Goal: Transaction & Acquisition: Purchase product/service

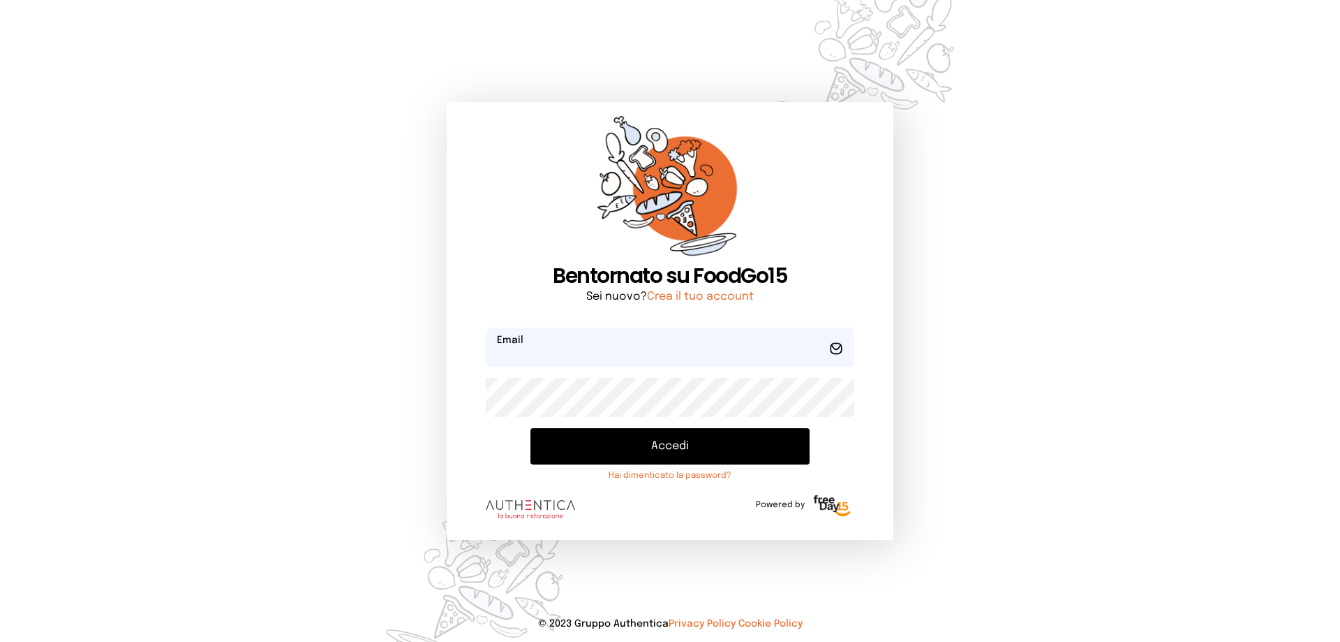
type input "**********"
click at [697, 454] on button "Accedi" at bounding box center [670, 446] width 279 height 36
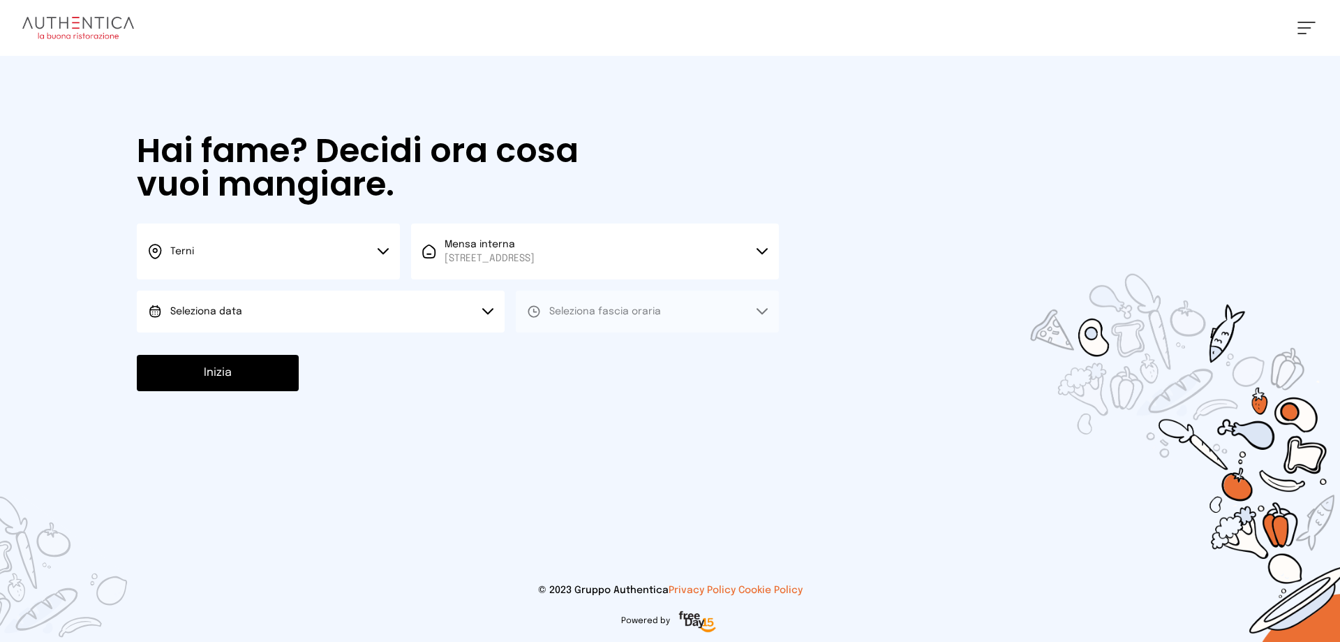
click at [329, 305] on button "Seleziona data" at bounding box center [321, 311] width 368 height 42
click at [343, 348] on li "[DATE], [DATE]" at bounding box center [321, 350] width 368 height 36
click at [579, 312] on span "Seleziona fascia oraria" at bounding box center [605, 311] width 112 height 10
click at [590, 353] on li "Pranzo" at bounding box center [647, 350] width 263 height 36
click at [235, 380] on button "Inizia" at bounding box center [218, 373] width 162 height 36
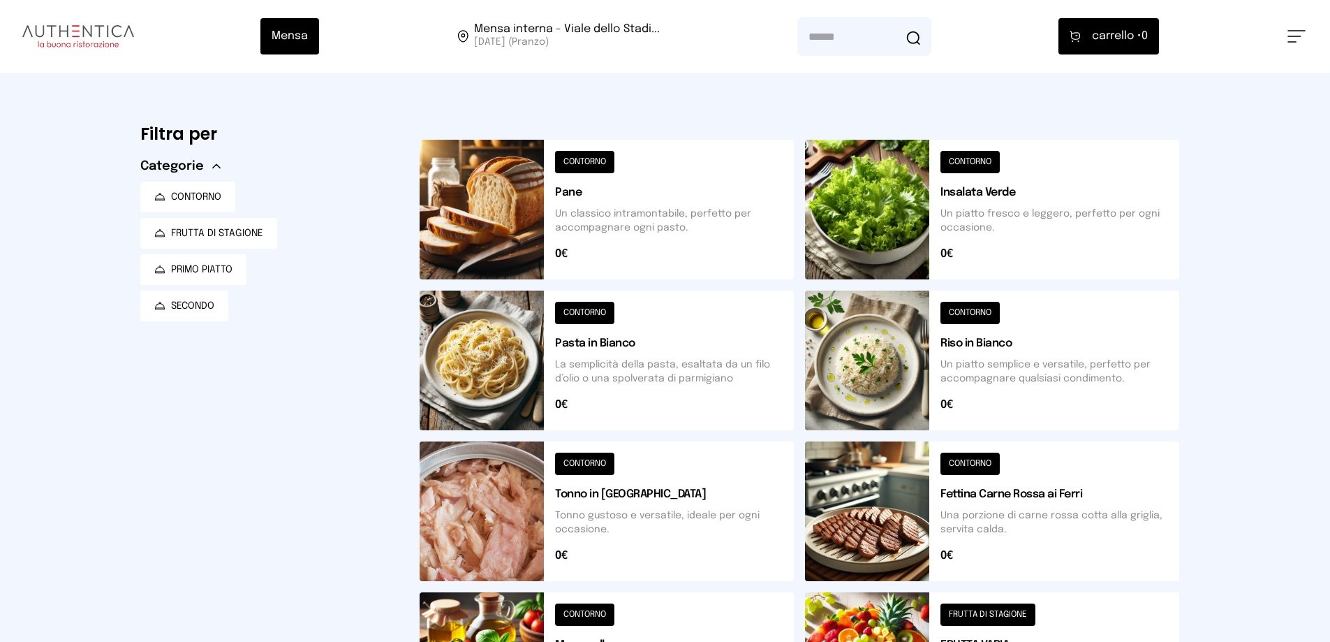
scroll to position [209, 0]
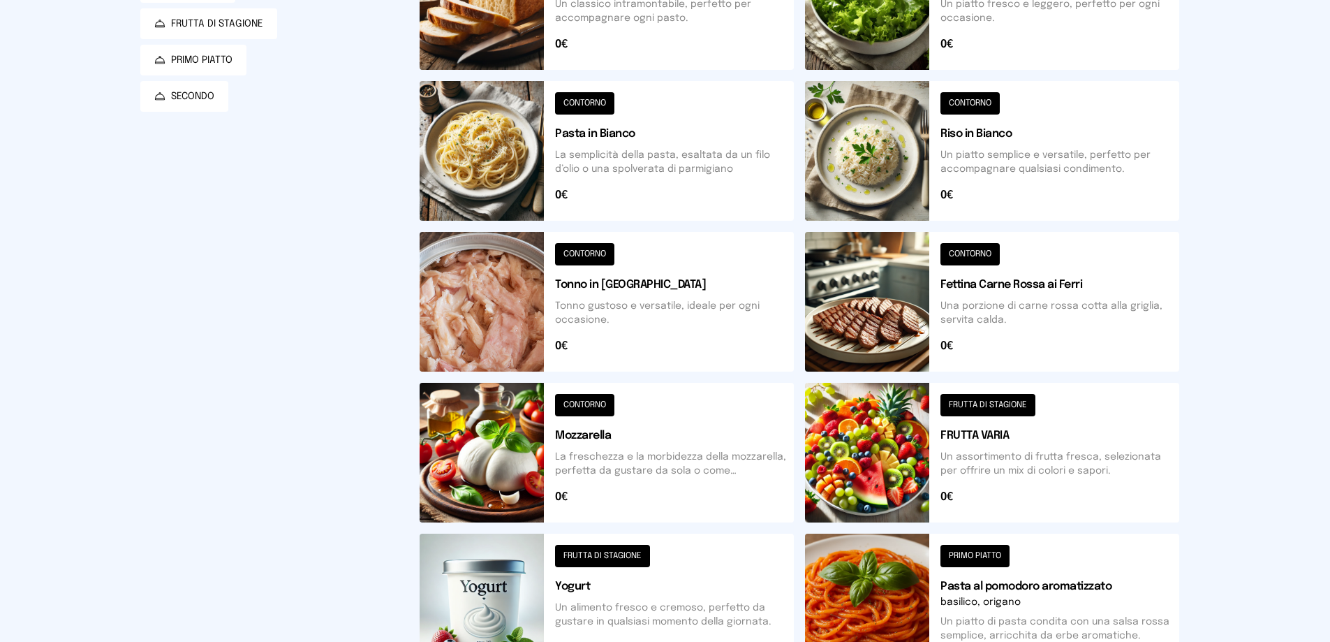
click at [875, 177] on button at bounding box center [992, 151] width 374 height 140
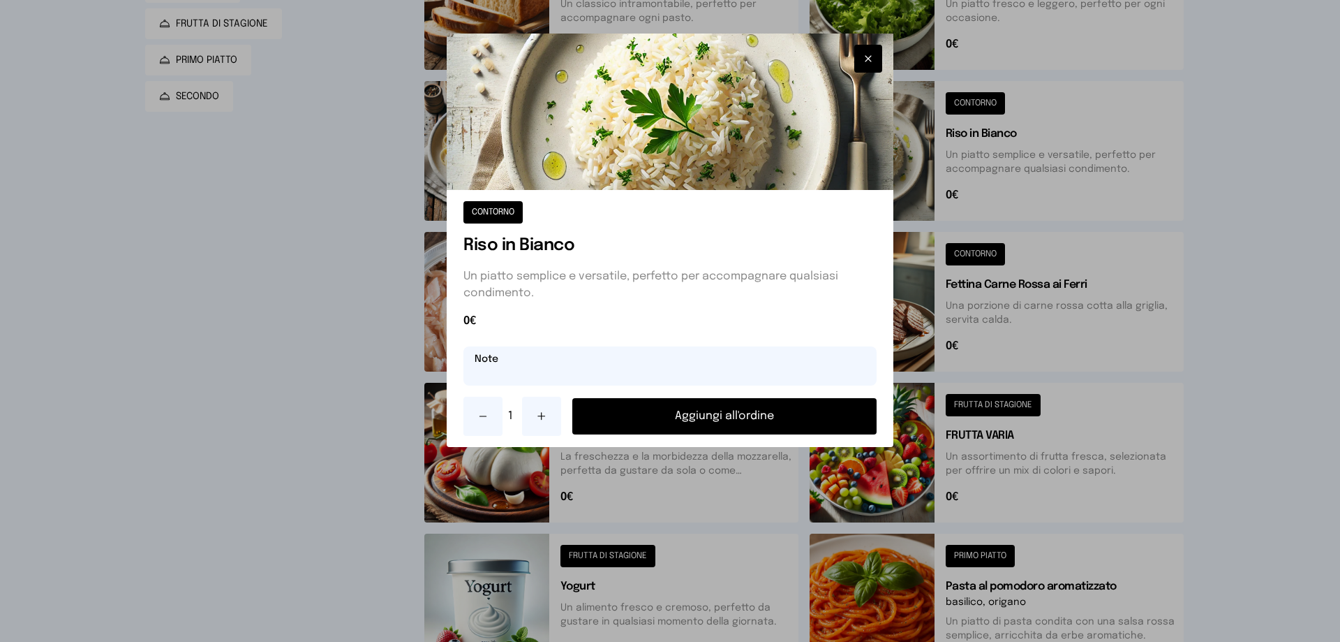
click at [477, 368] on input "text" at bounding box center [670, 365] width 413 height 39
type input "**********"
click at [757, 413] on button "Aggiungi all'ordine" at bounding box center [724, 416] width 304 height 36
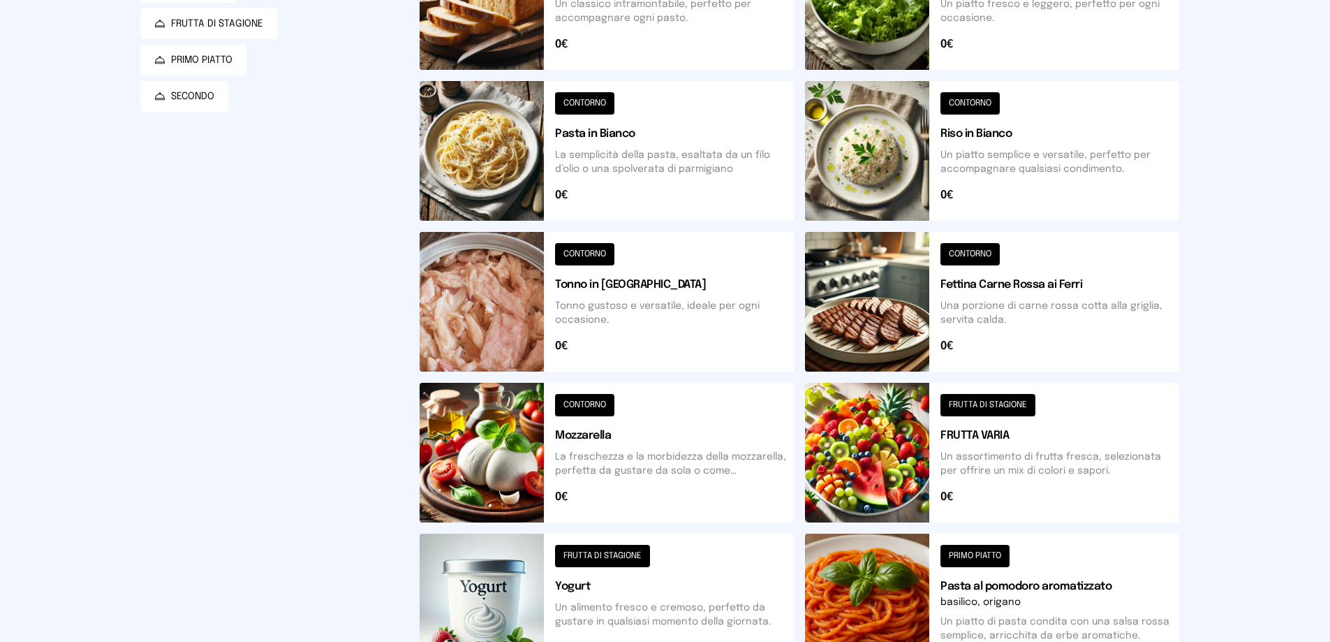
scroll to position [0, 0]
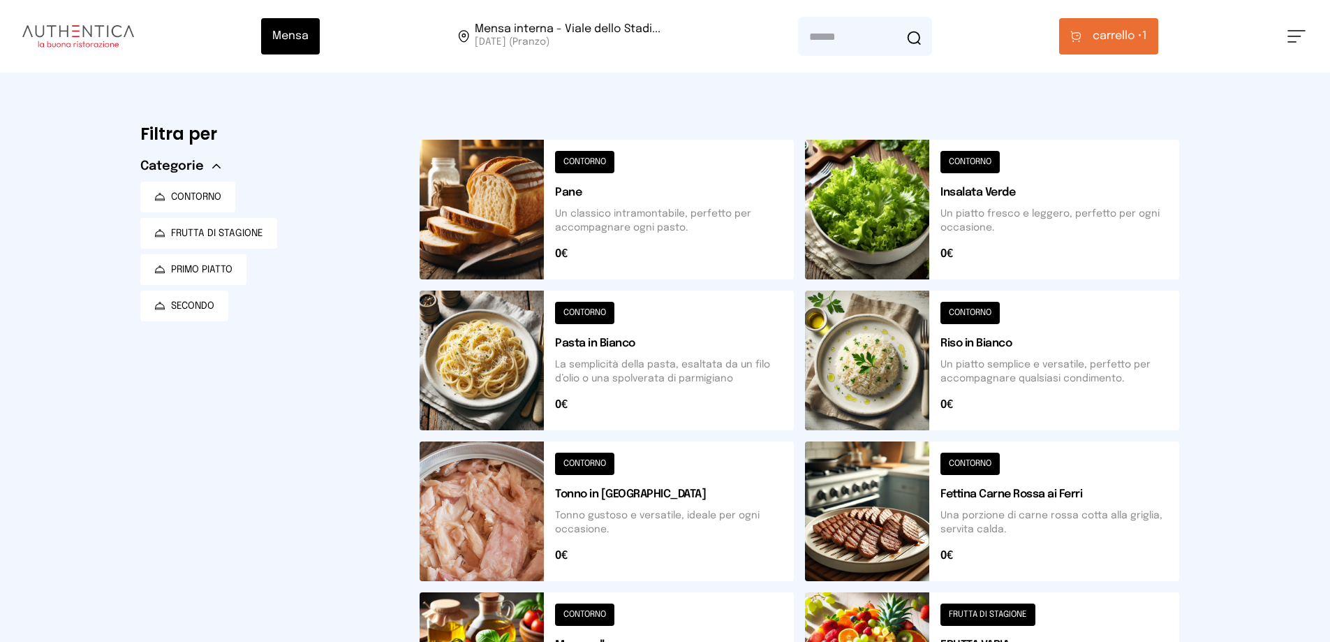
click at [938, 188] on button at bounding box center [992, 210] width 374 height 140
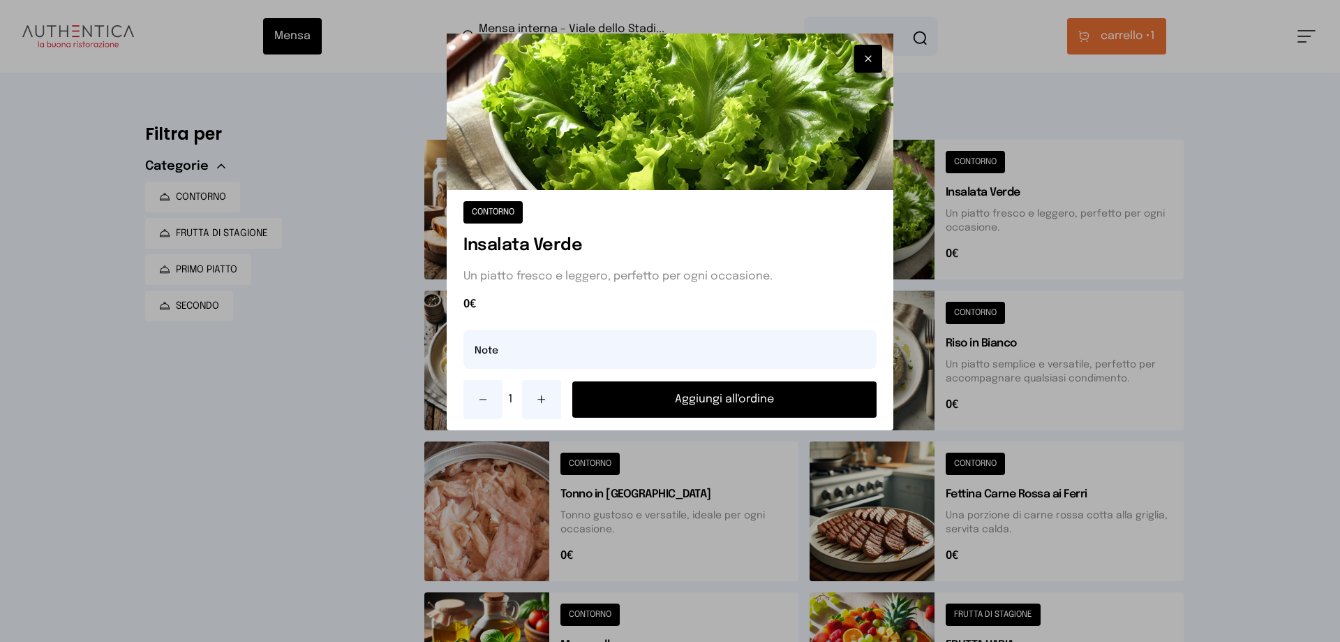
click at [812, 396] on button "Aggiungi all'ordine" at bounding box center [724, 399] width 304 height 36
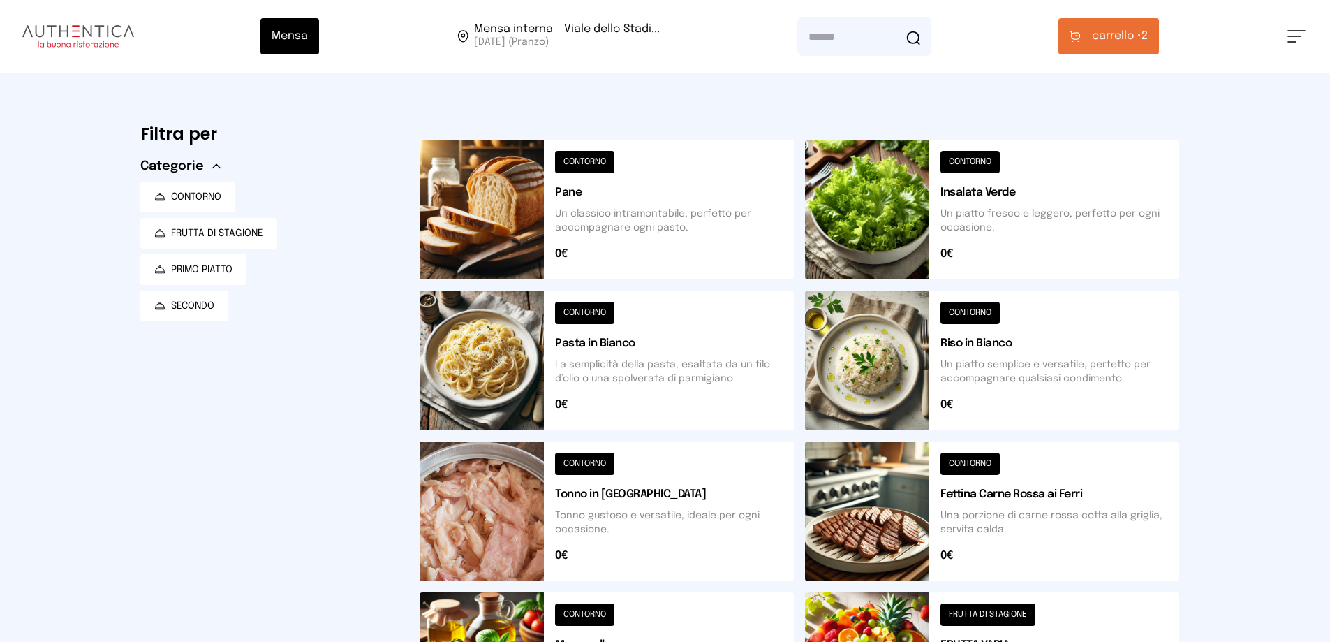
scroll to position [209, 0]
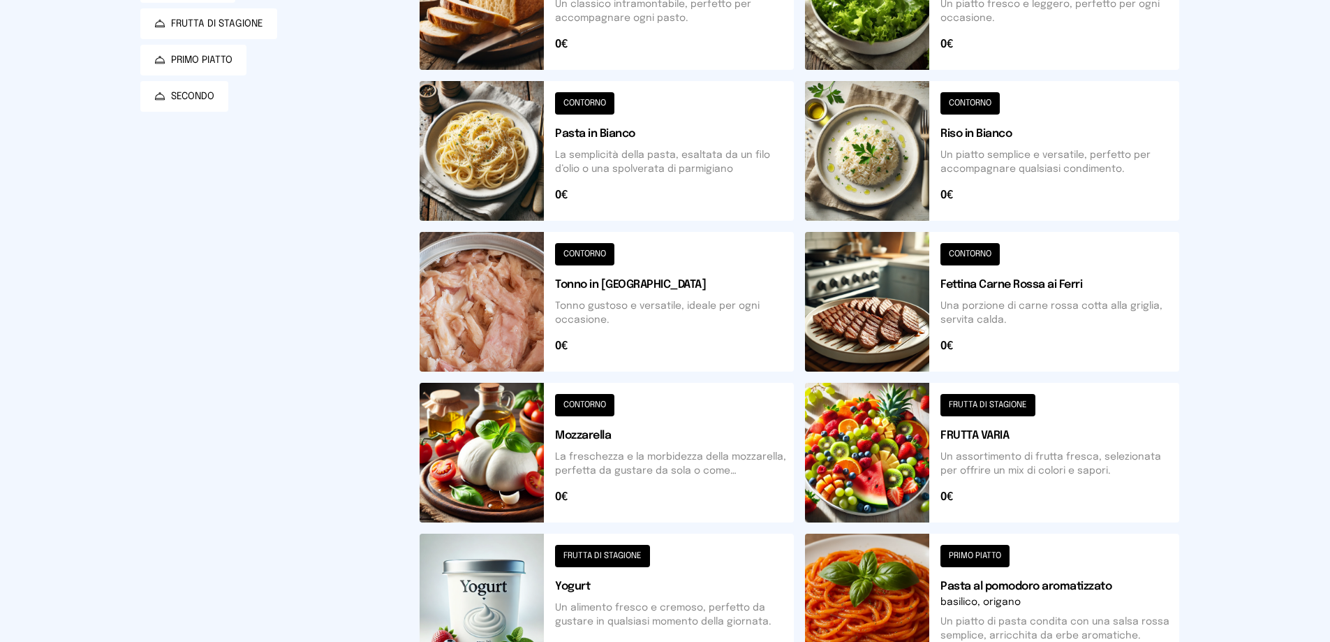
click at [833, 472] on button at bounding box center [992, 453] width 374 height 140
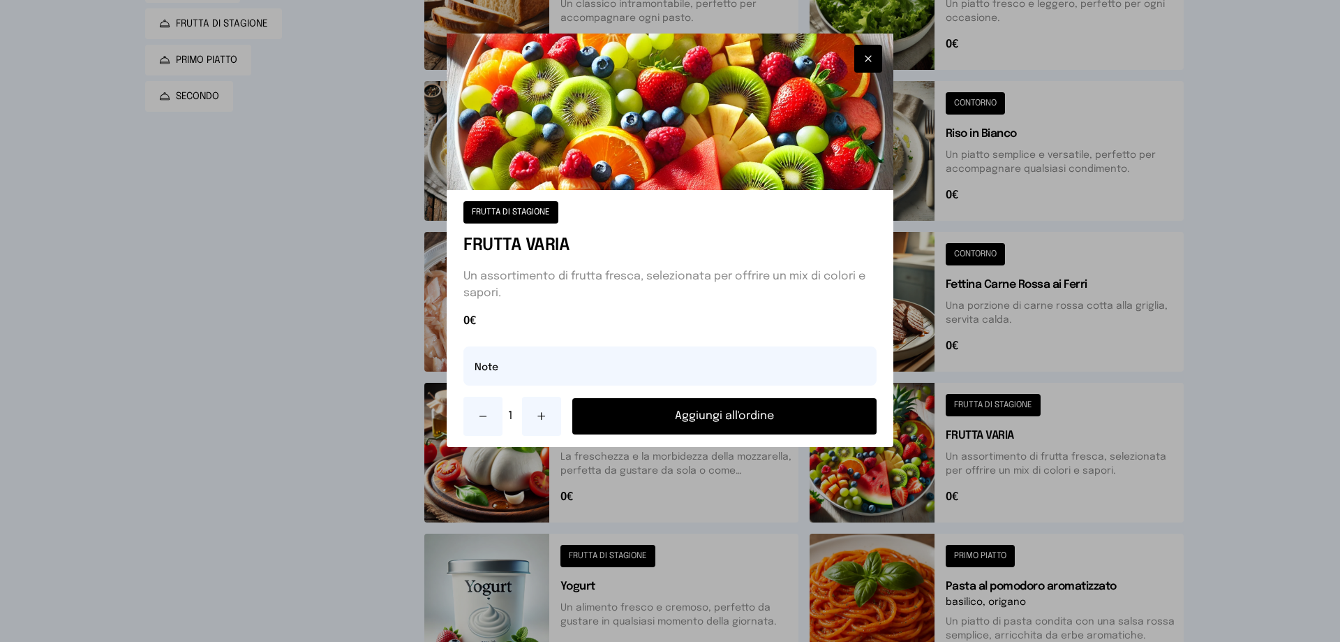
click at [538, 422] on button at bounding box center [541, 416] width 39 height 39
click at [505, 366] on input "text" at bounding box center [670, 365] width 413 height 39
type input "**********"
click at [743, 420] on button "Aggiungi all'ordine" at bounding box center [724, 416] width 304 height 36
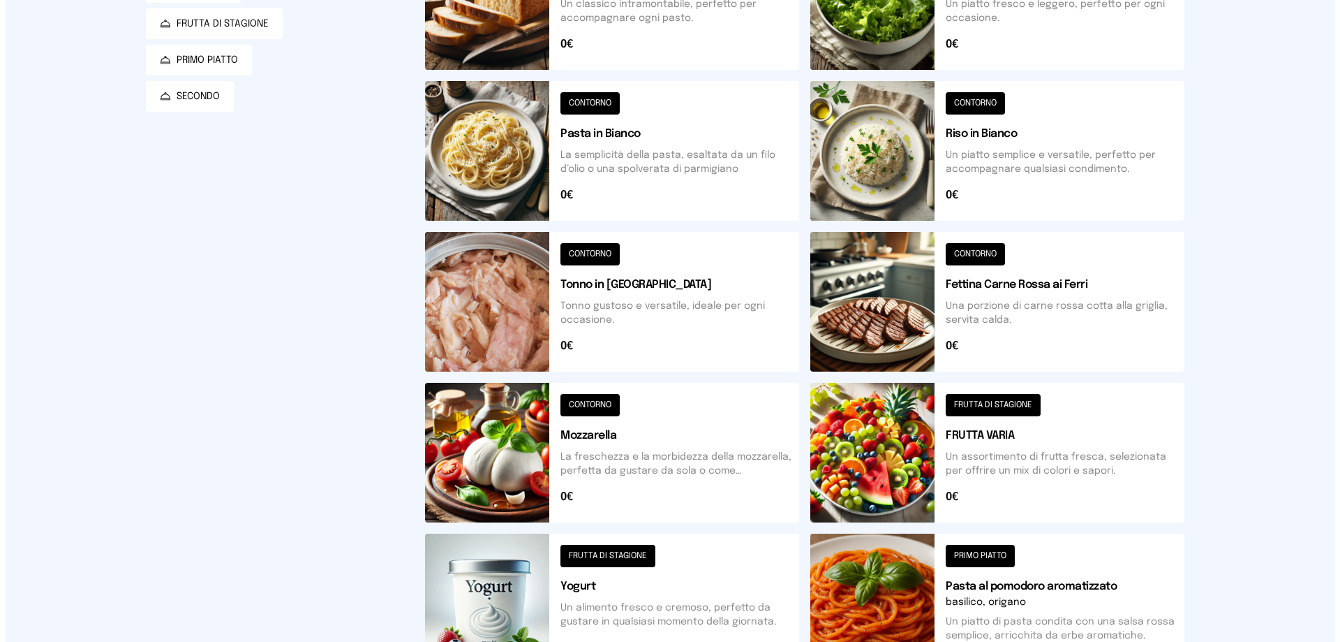
scroll to position [0, 0]
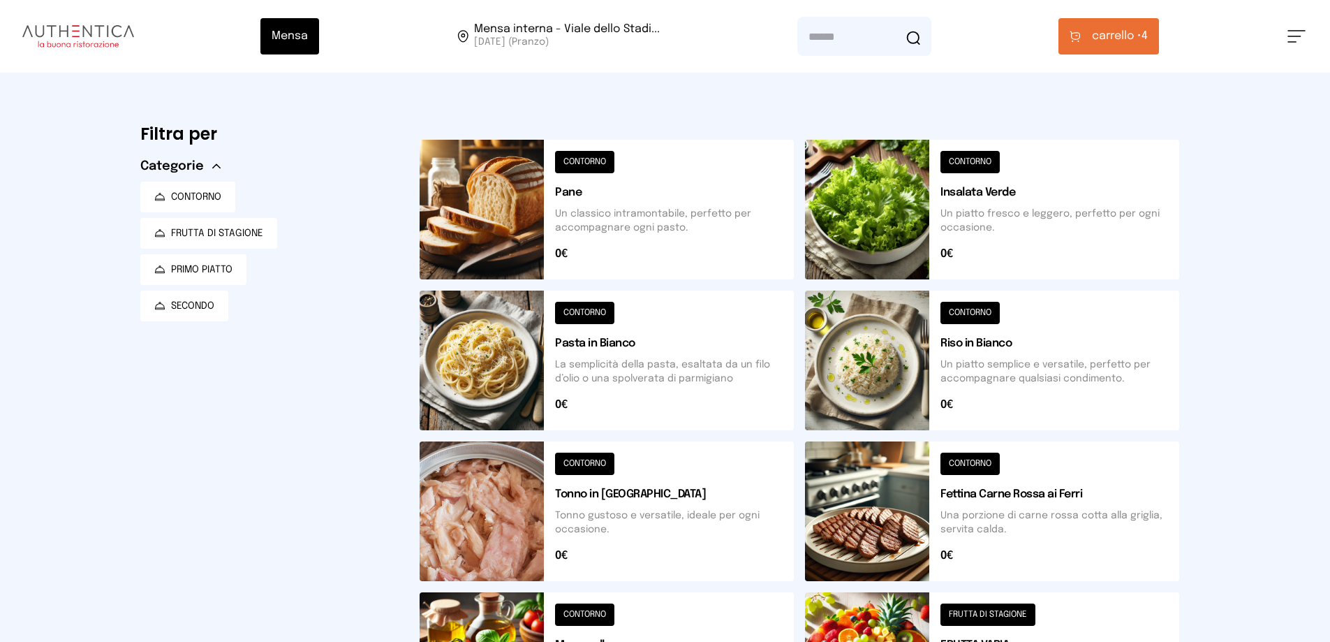
click at [1081, 25] on button "carrello • 4" at bounding box center [1108, 36] width 101 height 36
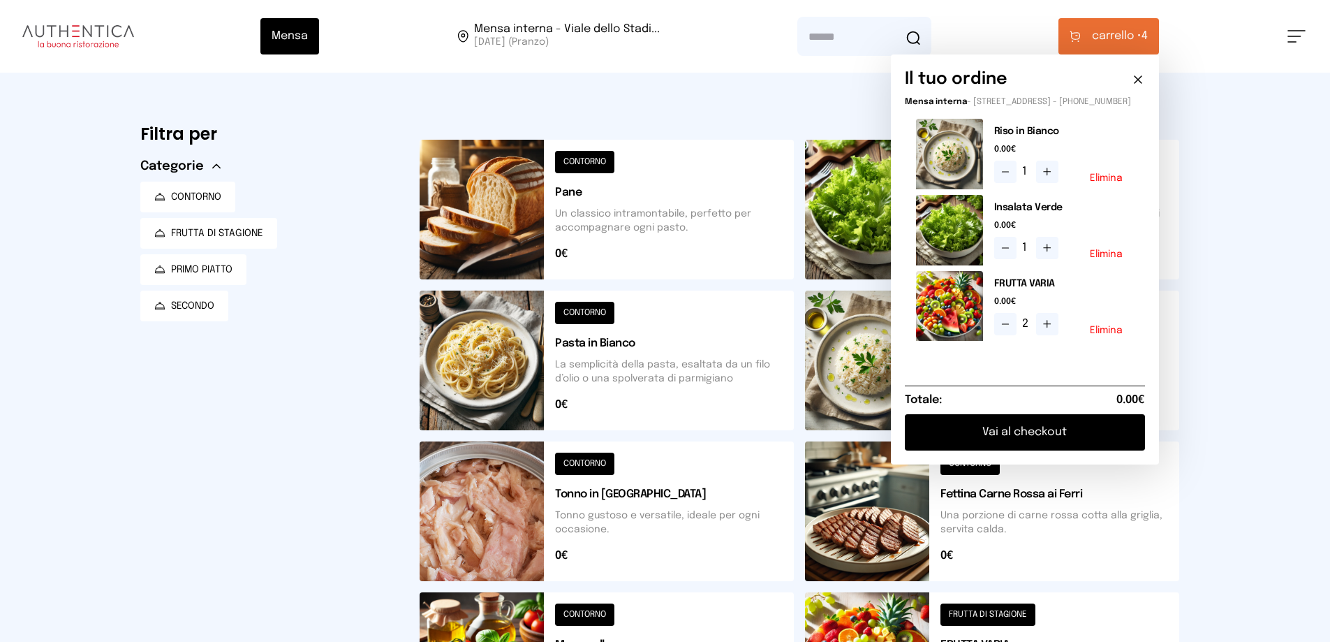
click at [1040, 444] on button "Vai al checkout" at bounding box center [1025, 432] width 240 height 36
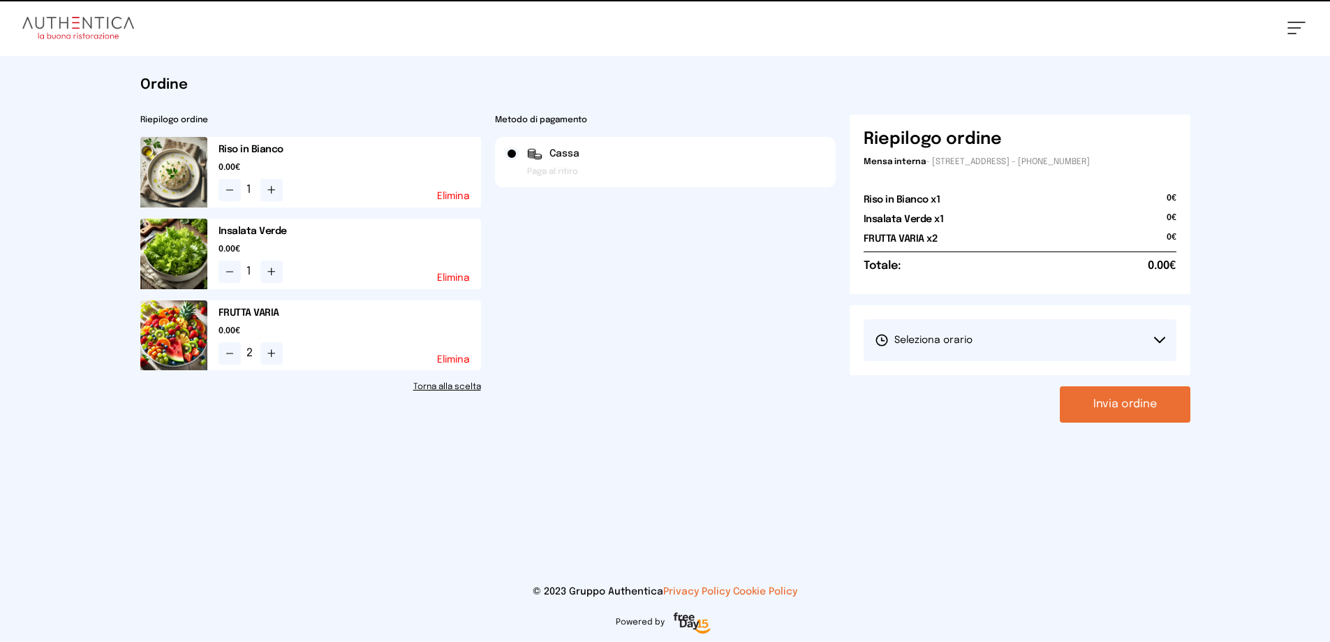
drag, startPoint x: 1013, startPoint y: 341, endPoint x: 1015, endPoint y: 355, distance: 14.1
click at [1015, 342] on button "Seleziona orario" at bounding box center [1020, 340] width 313 height 42
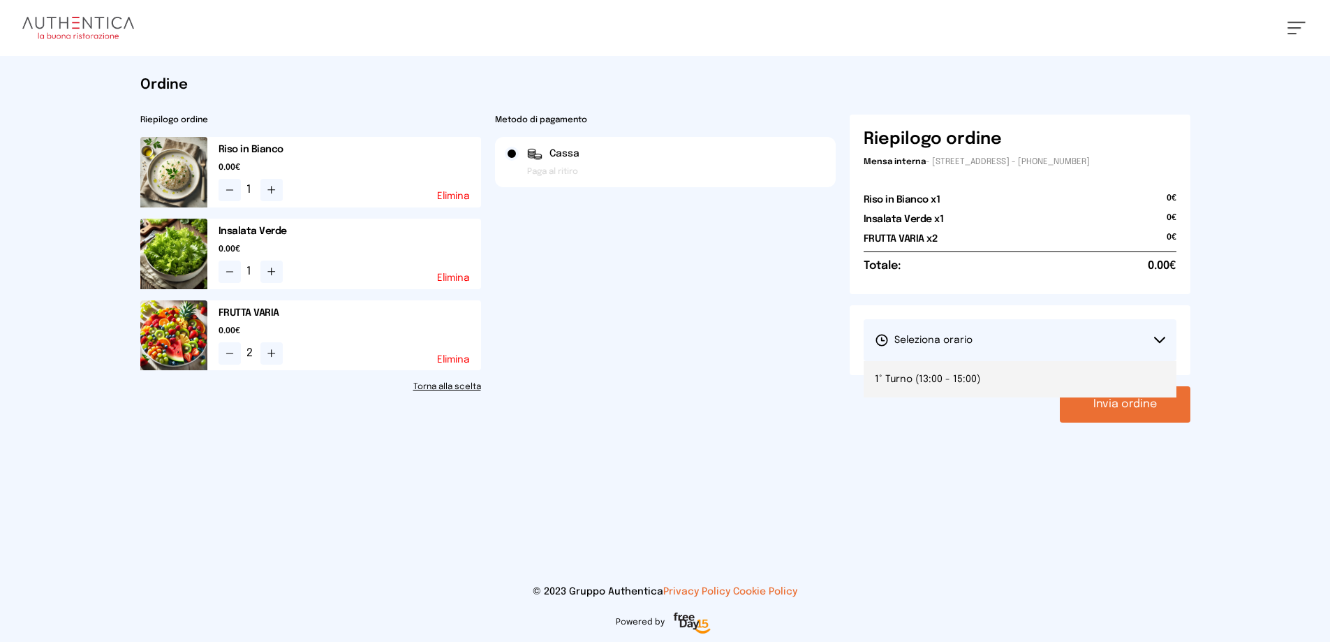
click at [1014, 380] on li "1° Turno (13:00 - 15:00)" at bounding box center [1020, 379] width 313 height 36
click at [1095, 401] on button "Invia ordine" at bounding box center [1125, 404] width 131 height 36
